Goal: Task Accomplishment & Management: Manage account settings

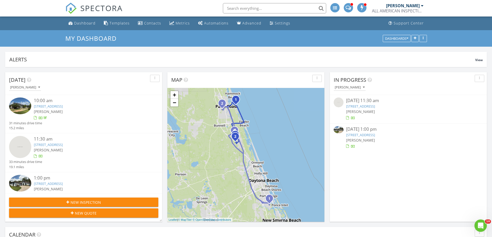
click at [418, 5] on div "[PERSON_NAME]" at bounding box center [403, 5] width 34 height 5
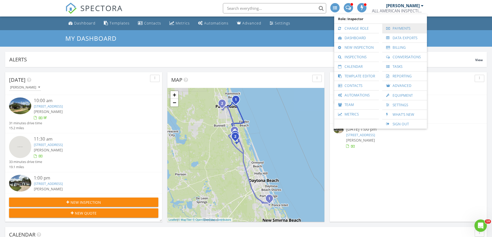
click at [400, 28] on link "Payments" at bounding box center [404, 28] width 39 height 9
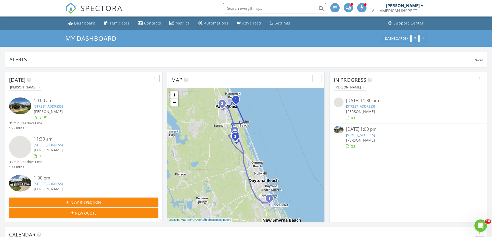
click at [418, 4] on div "[PERSON_NAME]" at bounding box center [403, 5] width 34 height 5
